Goal: Use online tool/utility

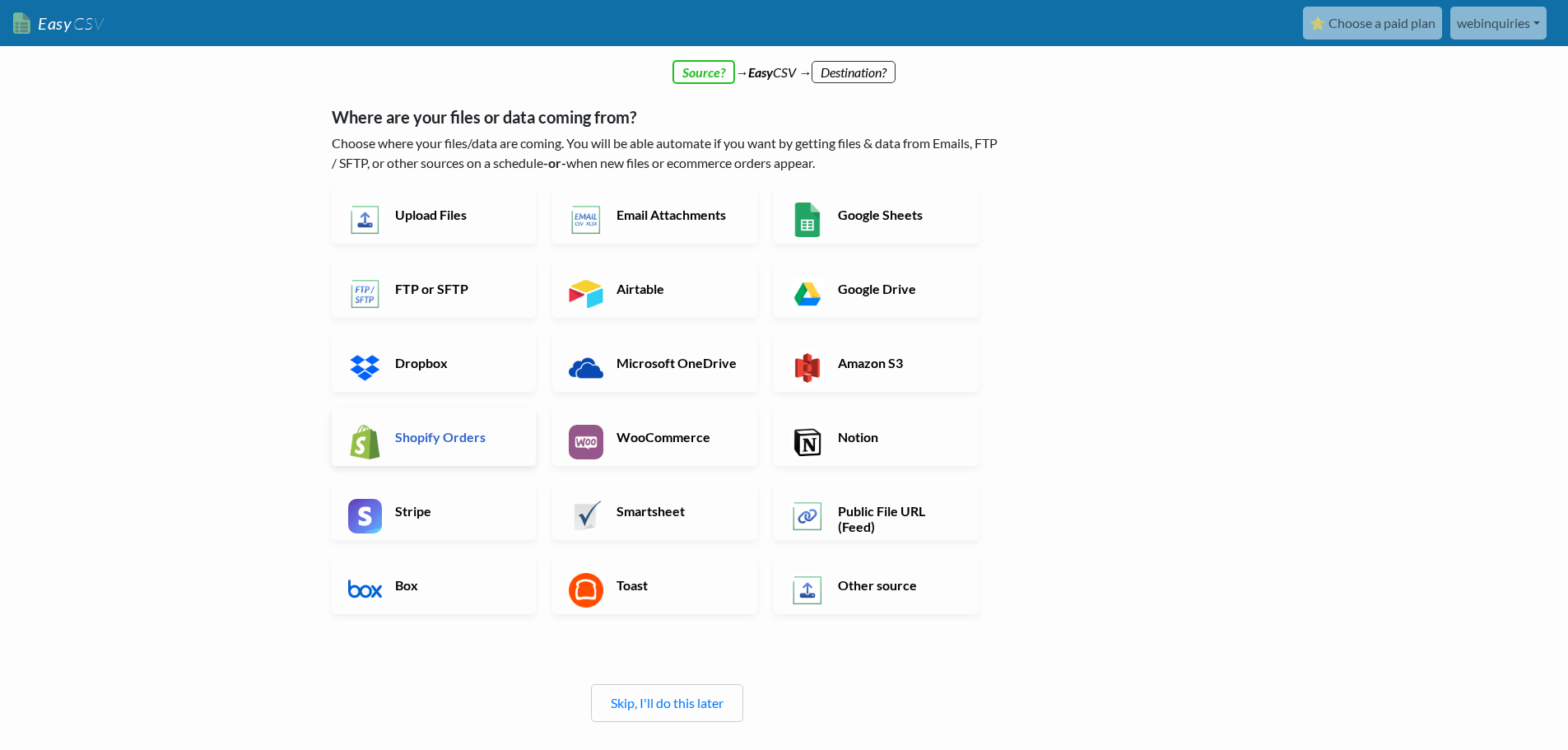
click at [476, 452] on link "Shopify Orders" at bounding box center [434, 437] width 205 height 58
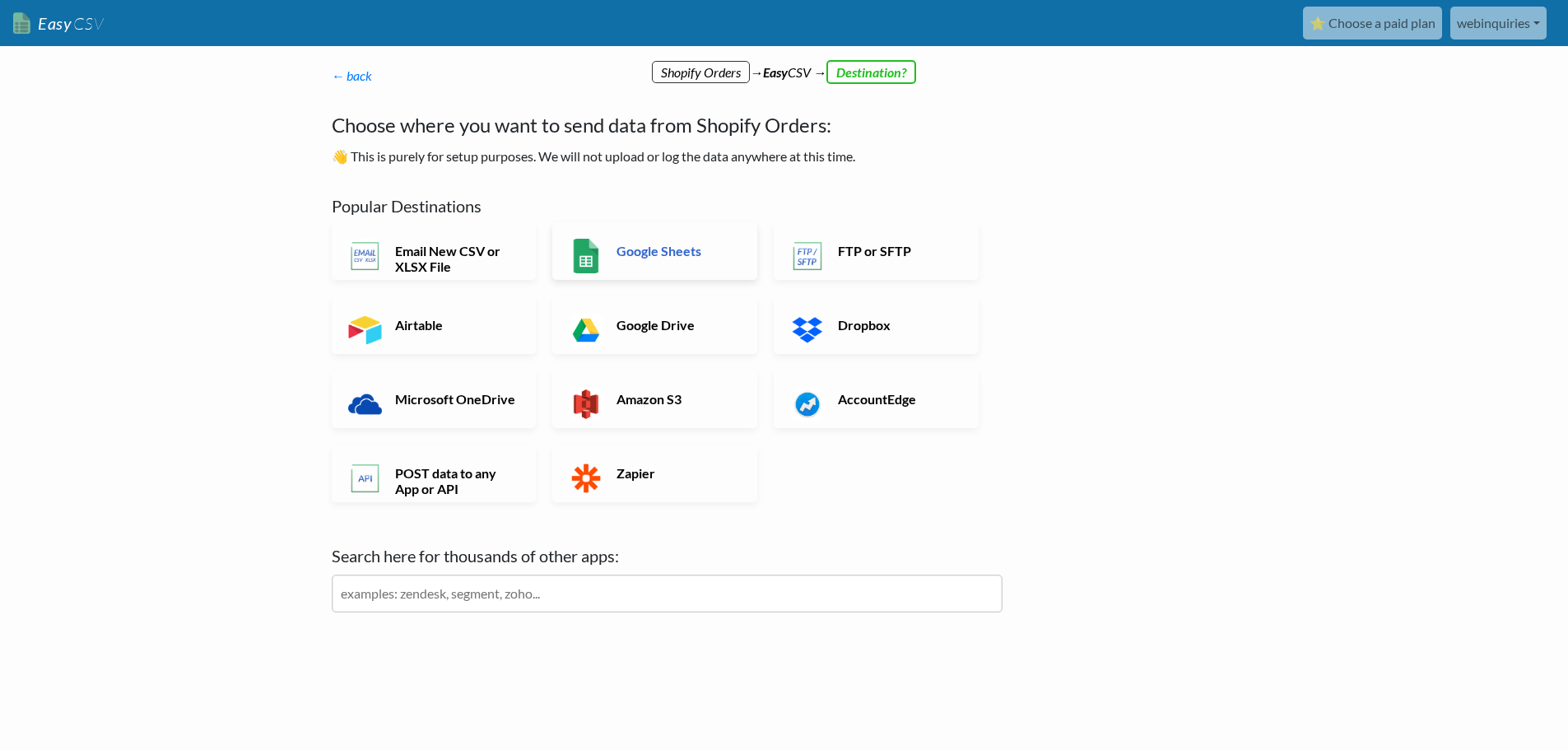
click at [659, 268] on link "Google Sheets" at bounding box center [655, 251] width 205 height 58
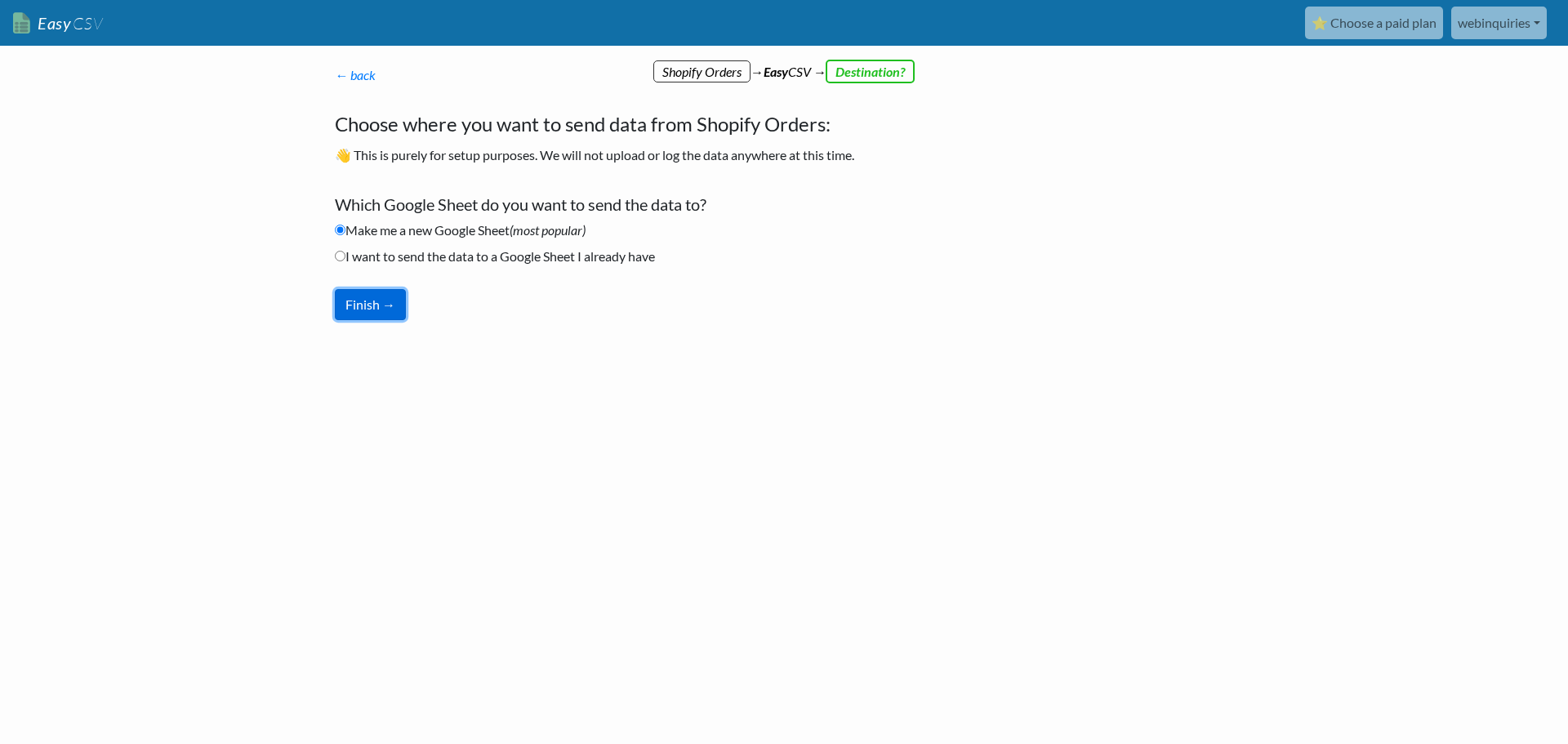
click at [383, 301] on button "Finish →" at bounding box center [370, 305] width 71 height 31
